Goal: Check status: Check status

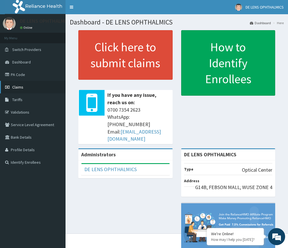
click at [13, 90] on link "Claims" at bounding box center [33, 87] width 66 height 13
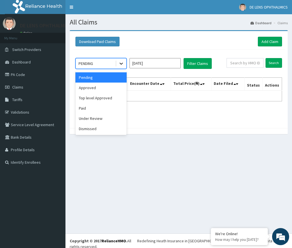
click at [120, 65] on icon at bounding box center [122, 64] width 6 height 6
click at [101, 87] on div "Approved" at bounding box center [101, 88] width 51 height 10
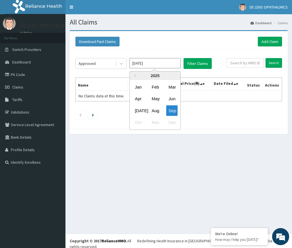
click at [146, 63] on input "[DATE]" at bounding box center [155, 63] width 51 height 10
click at [171, 114] on div "Sep" at bounding box center [171, 110] width 11 height 11
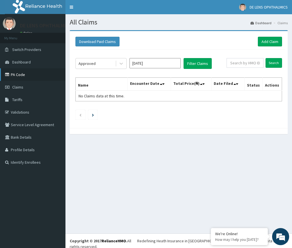
click at [27, 73] on link "PA Code" at bounding box center [33, 74] width 66 height 13
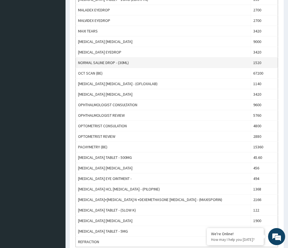
scroll to position [462, 0]
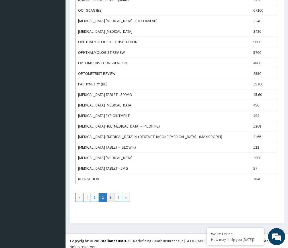
click at [108, 195] on link "3" at bounding box center [111, 197] width 8 height 9
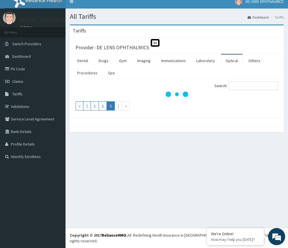
scroll to position [0, 0]
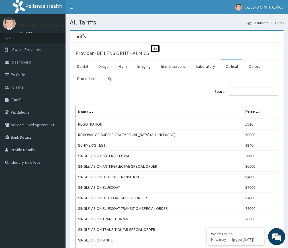
click at [232, 65] on link "Optical" at bounding box center [231, 66] width 21 height 12
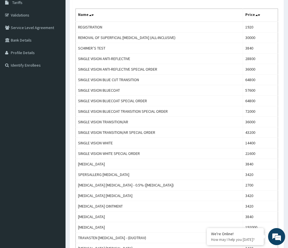
scroll to position [97, 0]
